Goal: Book appointment/travel/reservation

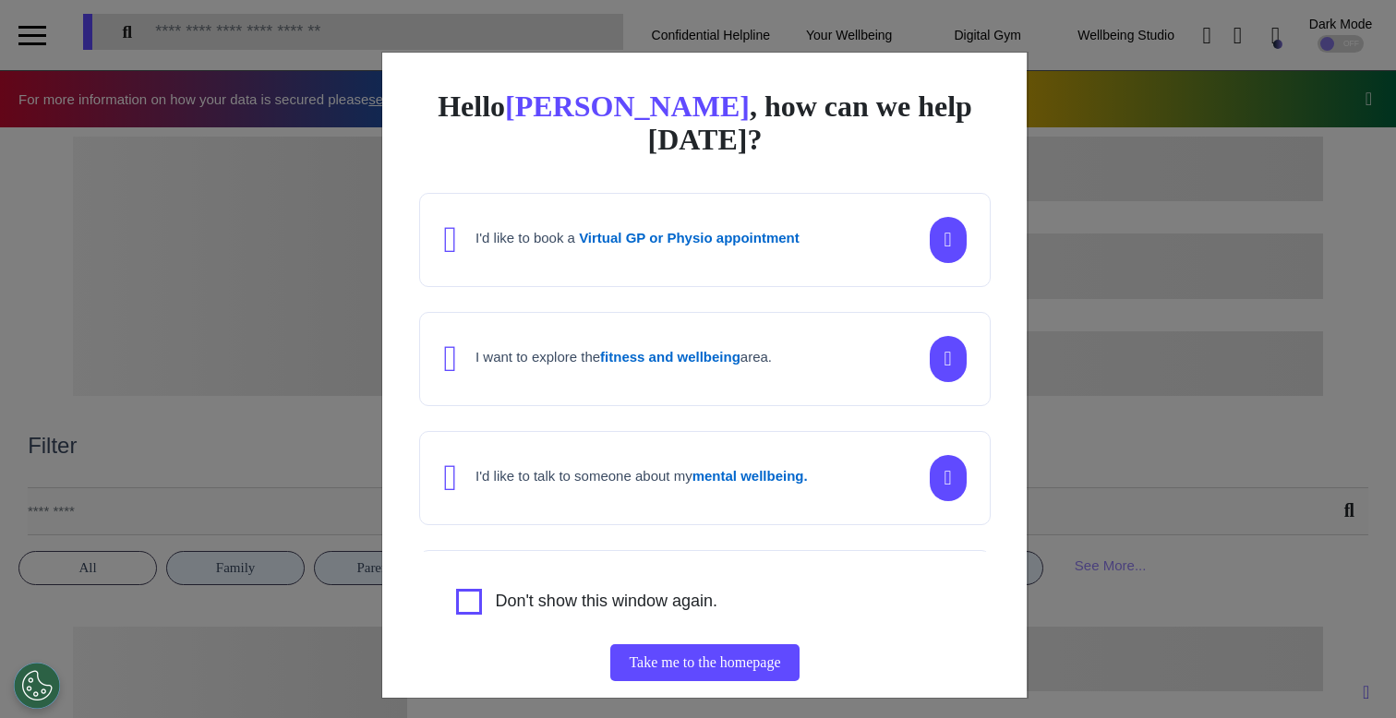
click at [1237, 308] on div "Hello [PERSON_NAME] , how can we help [DATE]? I'd like to book a Virtual GP or …" at bounding box center [698, 359] width 1396 height 718
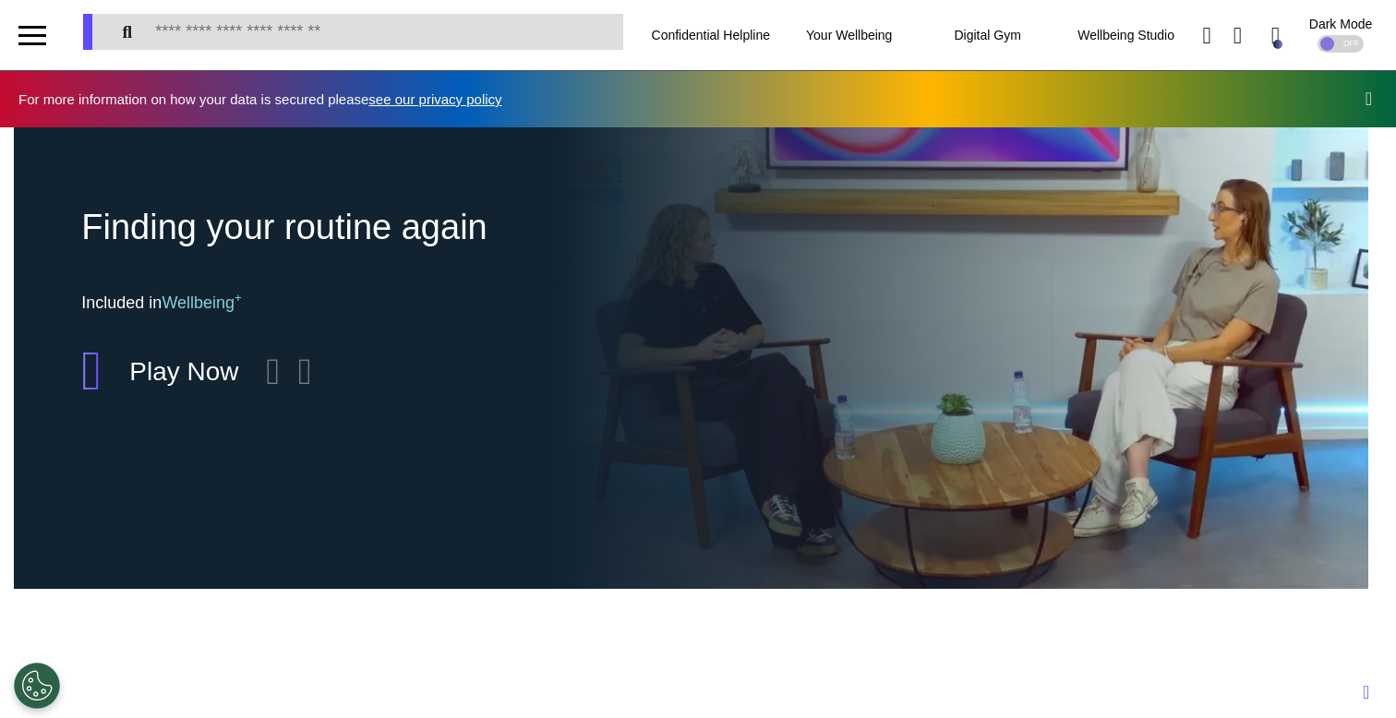
scroll to position [0, 697]
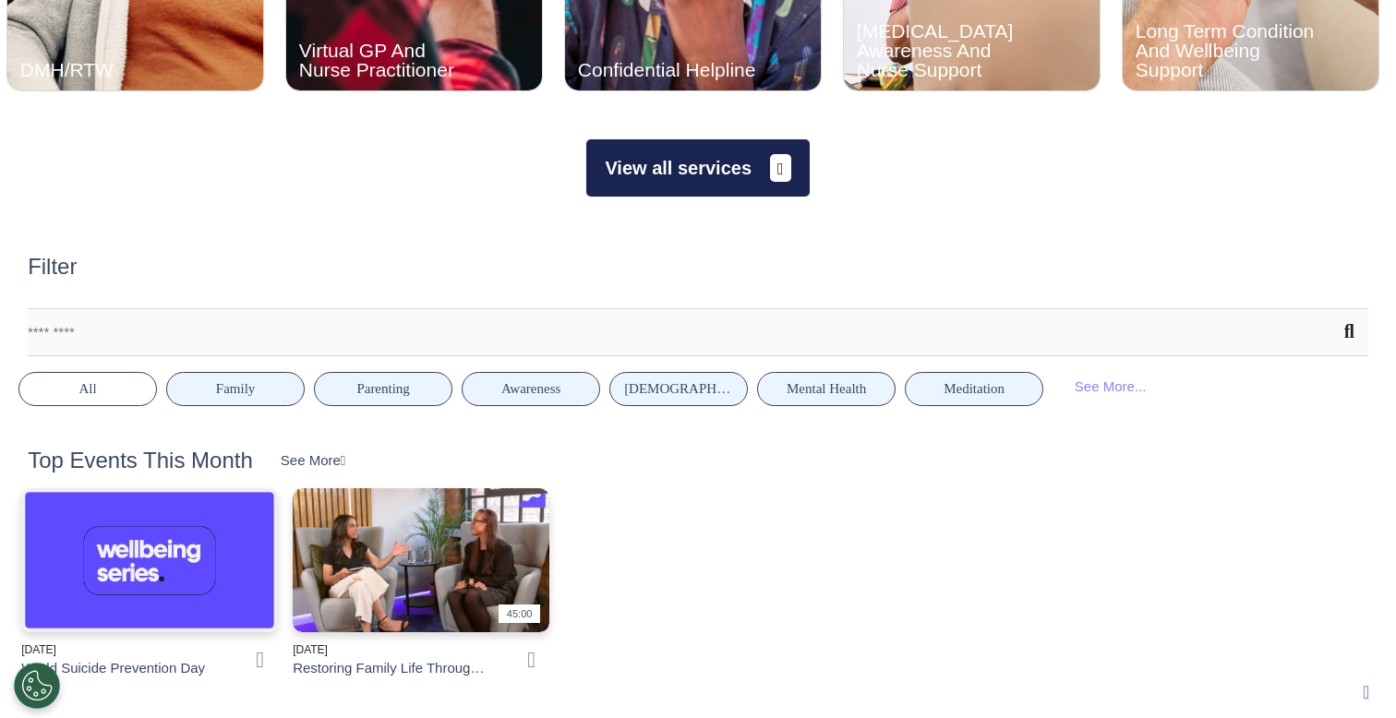
click at [701, 163] on button "View all services" at bounding box center [697, 167] width 223 height 57
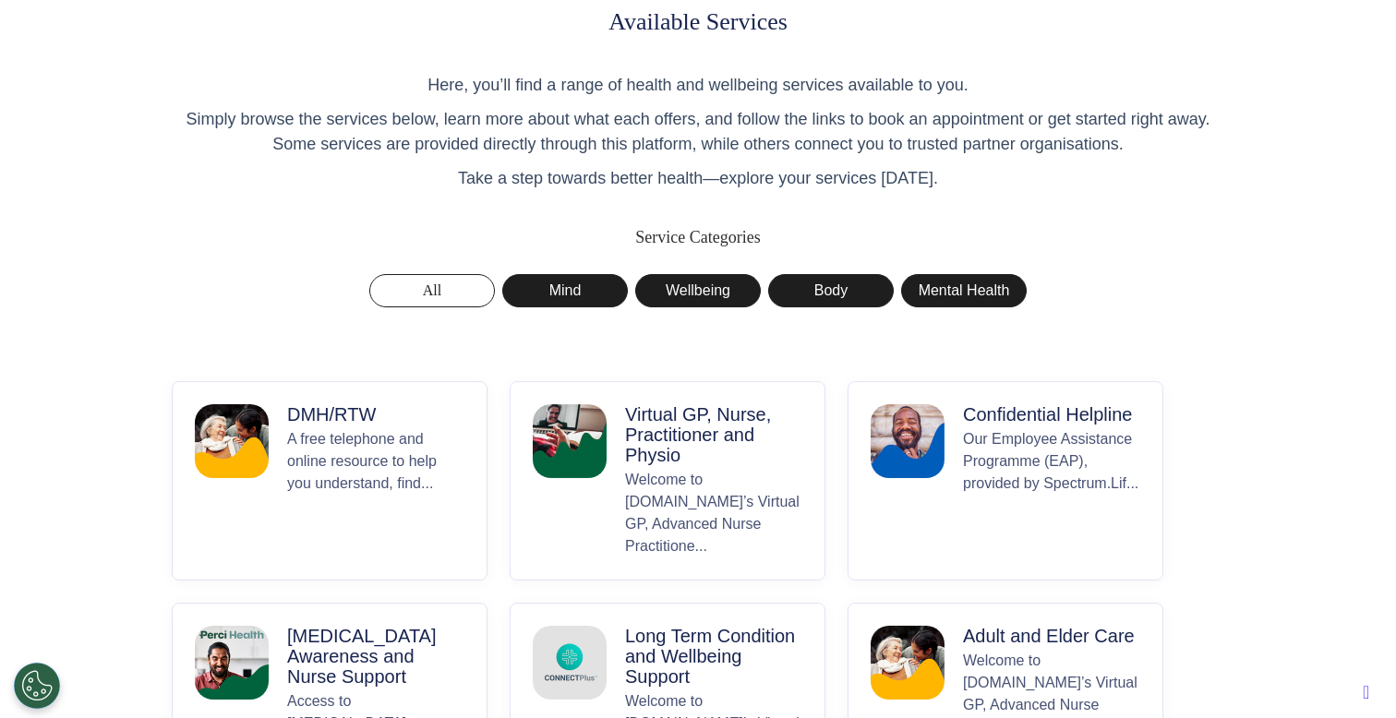
scroll to position [108, 0]
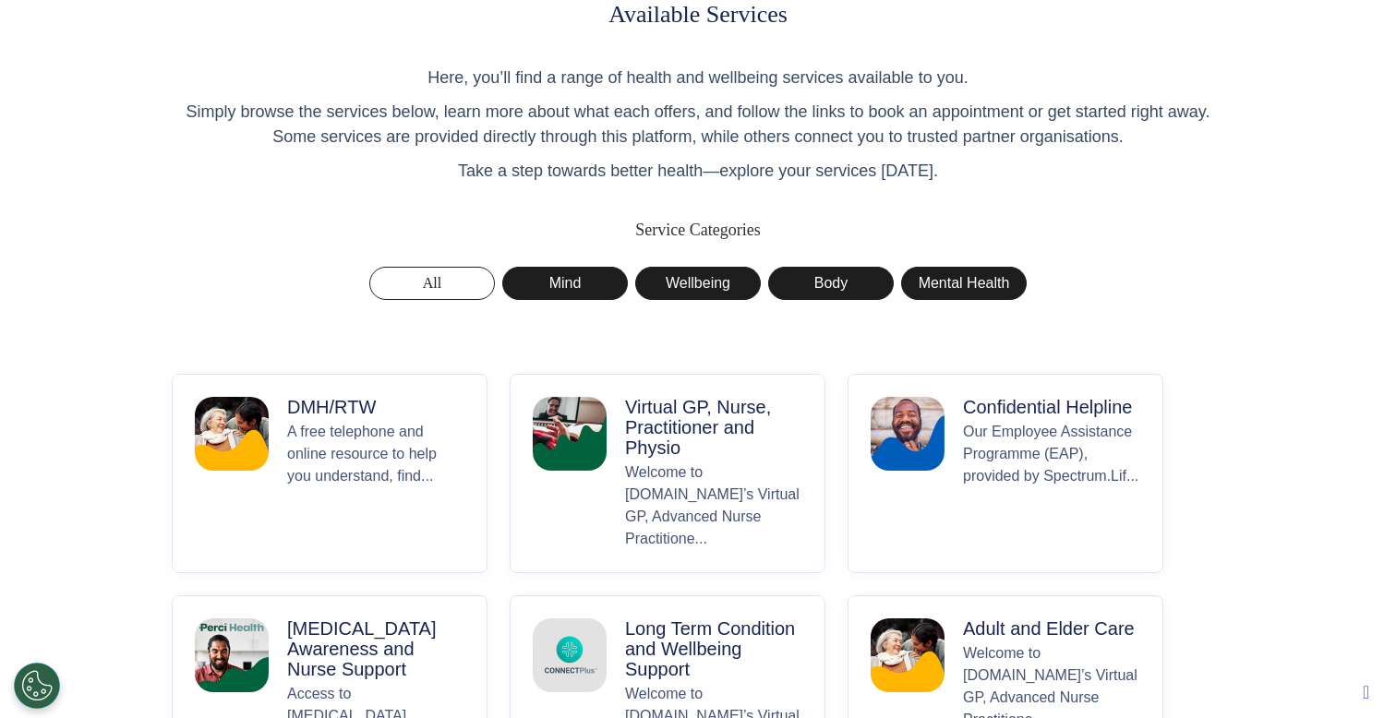
click at [358, 465] on p "A free telephone and online resource to help you understand, find..." at bounding box center [375, 485] width 177 height 129
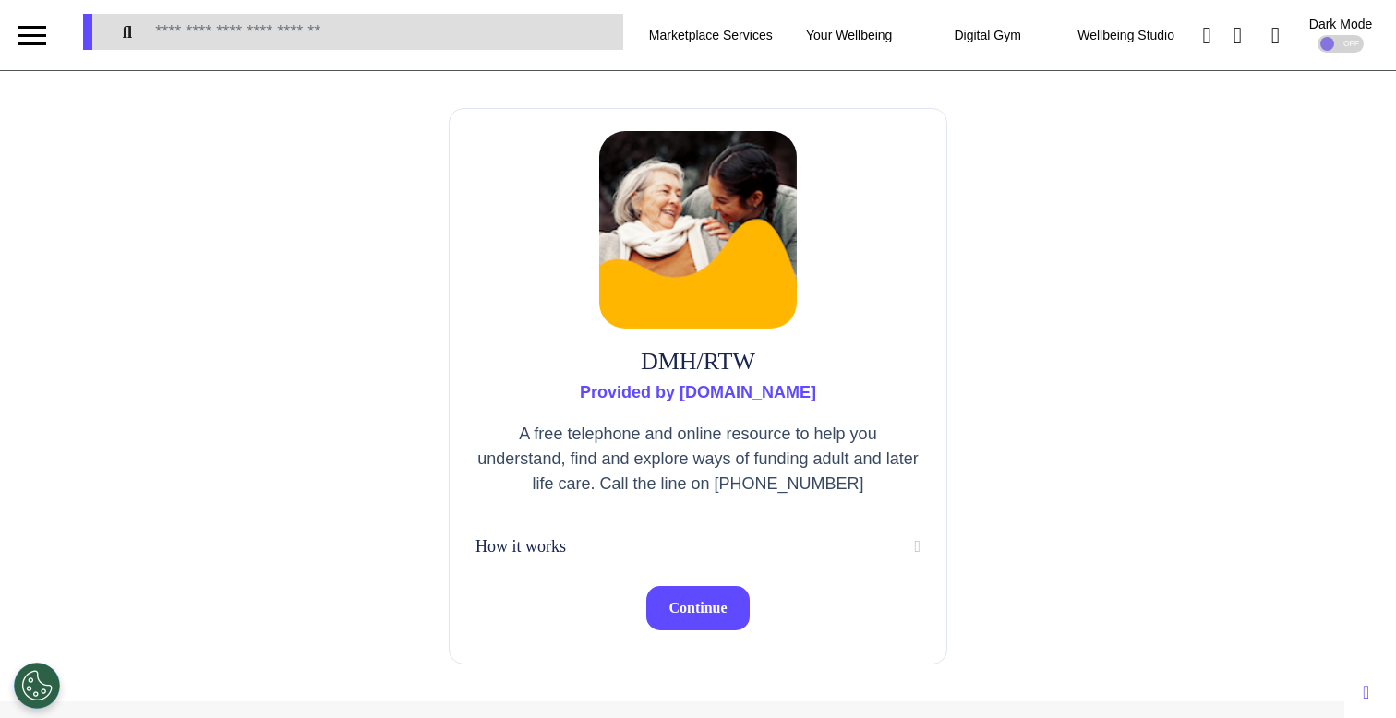
click at [685, 603] on span "Continue" at bounding box center [698, 608] width 58 height 16
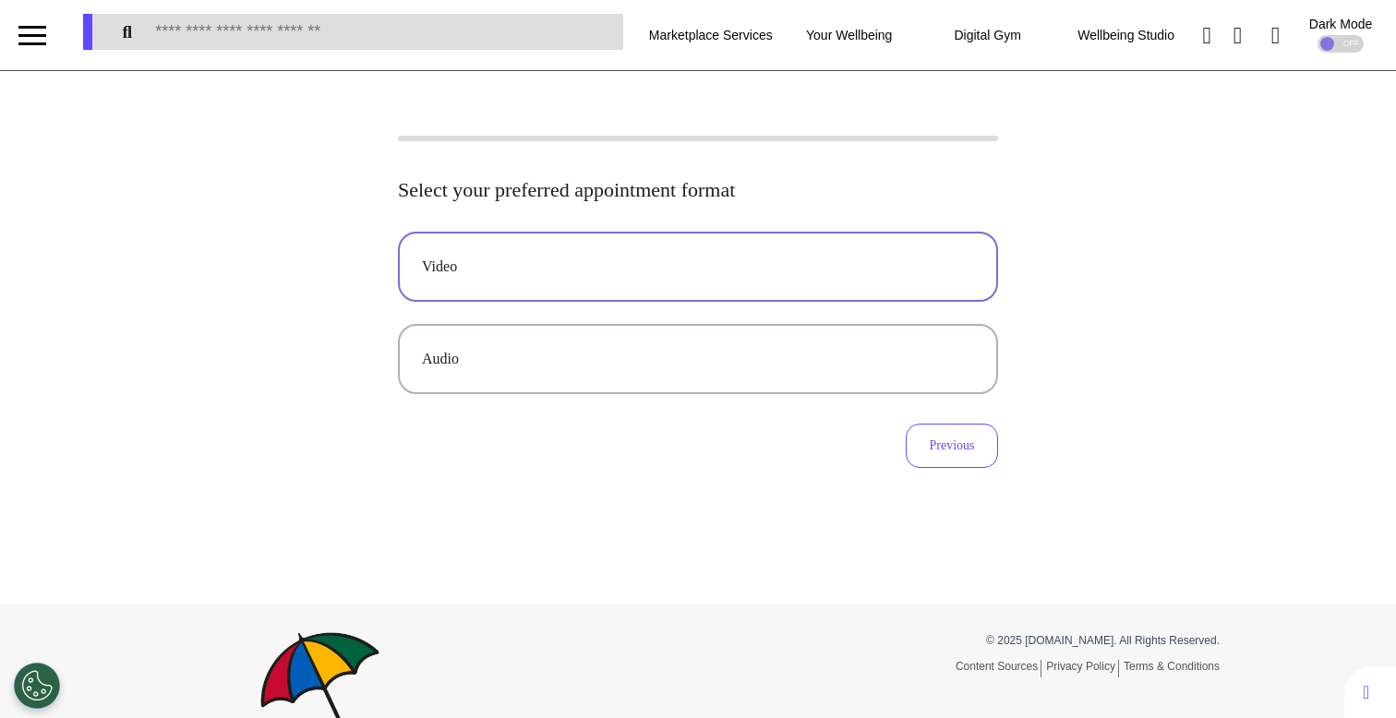
click at [708, 271] on div "Video" at bounding box center [698, 267] width 552 height 22
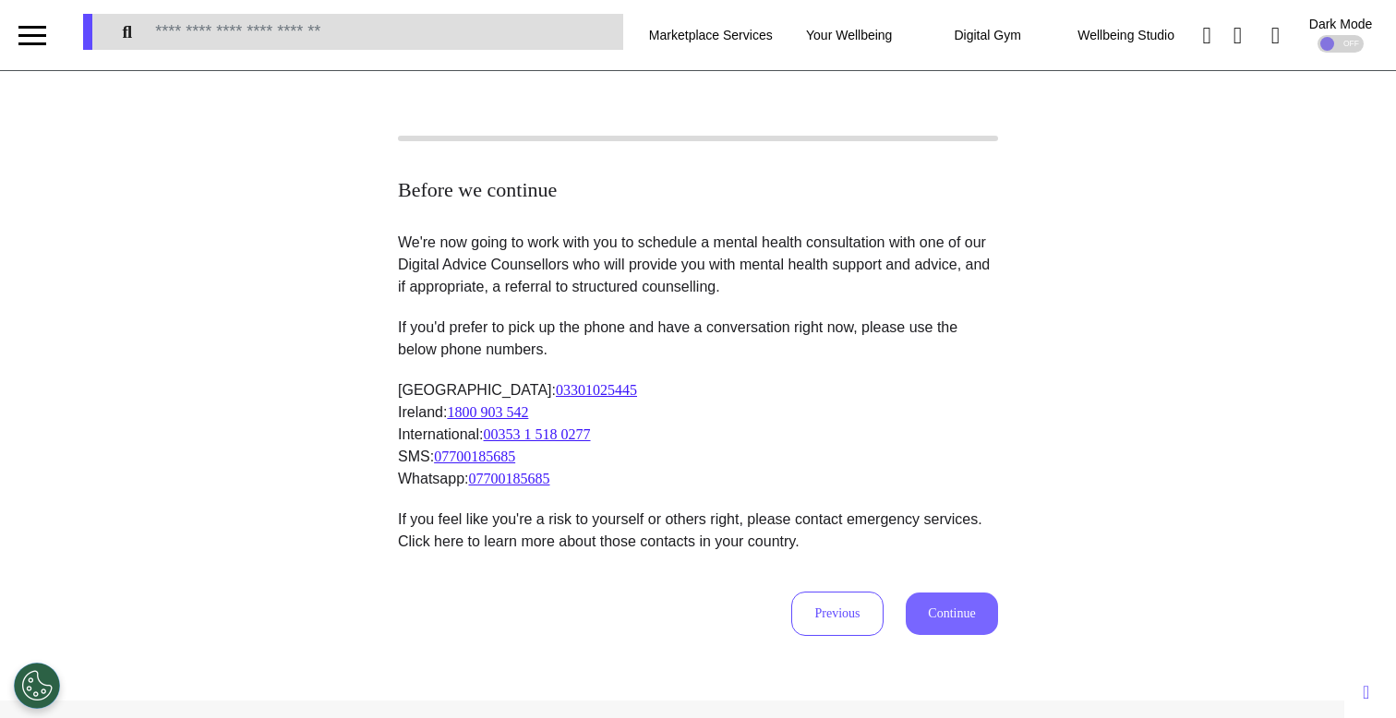
click at [930, 620] on button "Continue" at bounding box center [952, 614] width 92 height 42
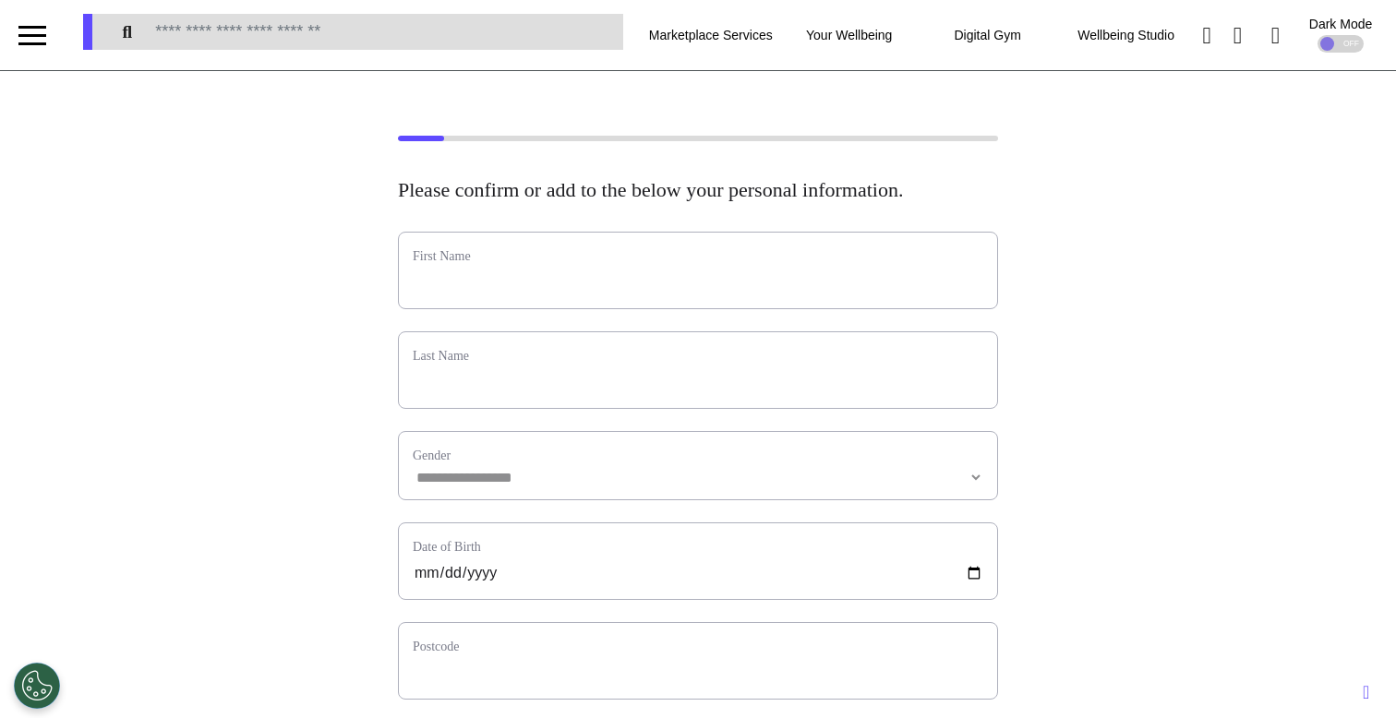
scroll to position [250, 0]
